Goal: Navigation & Orientation: Go to known website

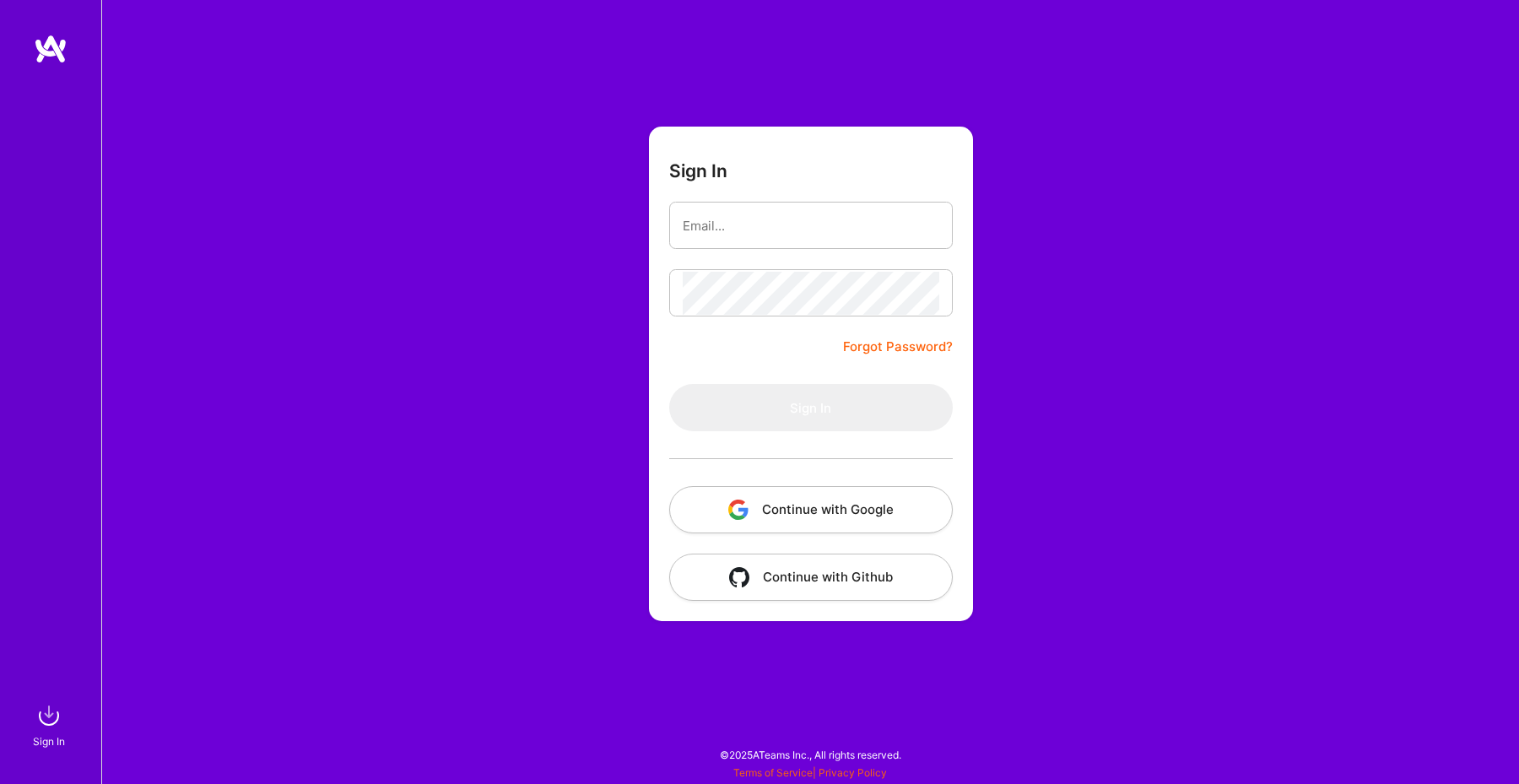
click at [54, 58] on img at bounding box center [50, 48] width 34 height 31
click at [49, 41] on img at bounding box center [50, 48] width 34 height 31
click at [43, 711] on img at bounding box center [49, 715] width 34 height 34
click at [47, 54] on img at bounding box center [50, 48] width 34 height 31
click at [54, 54] on img at bounding box center [50, 48] width 34 height 31
